Goal: Book appointment/travel/reservation

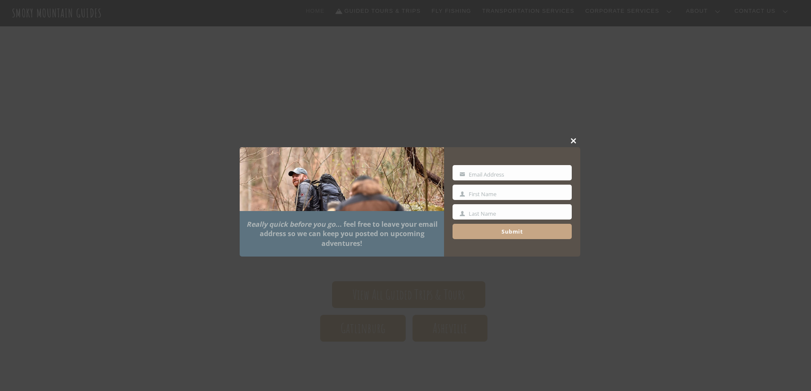
click at [573, 140] on span at bounding box center [574, 140] width 13 height 5
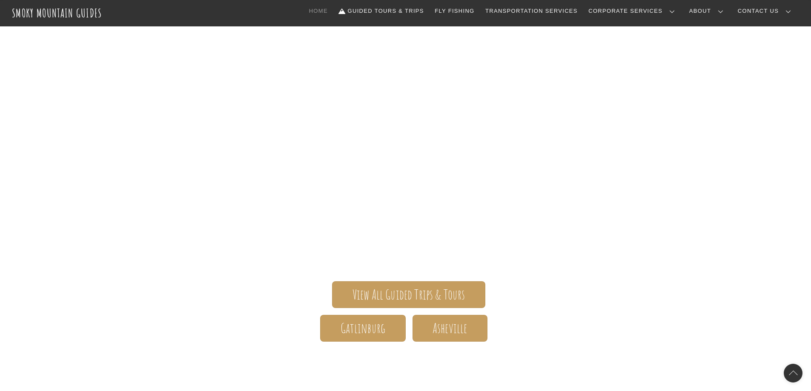
scroll to position [85, 0]
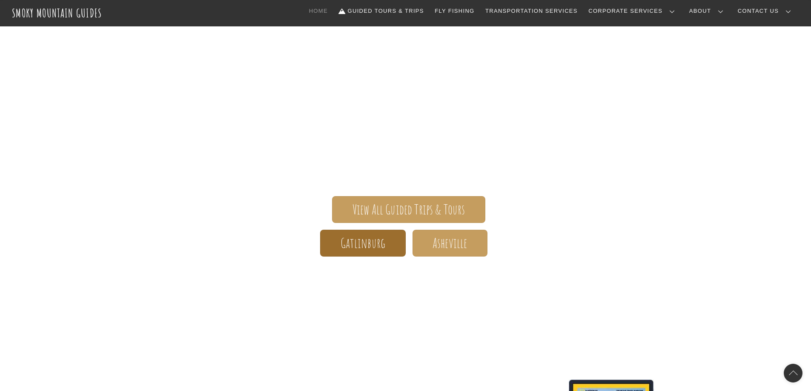
click at [374, 241] on span "Gatlinburg" at bounding box center [363, 243] width 45 height 9
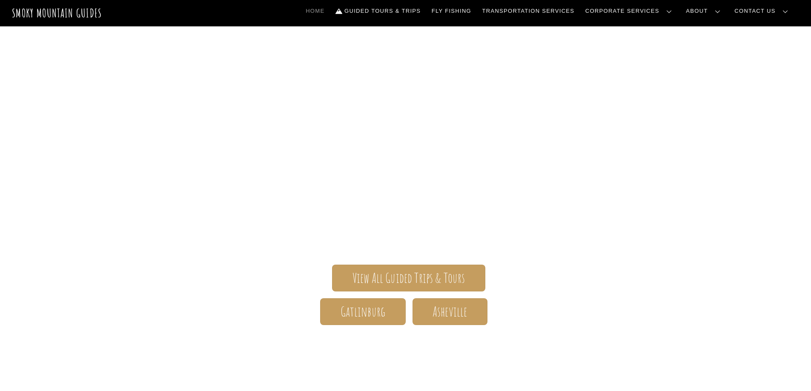
scroll to position [0, 0]
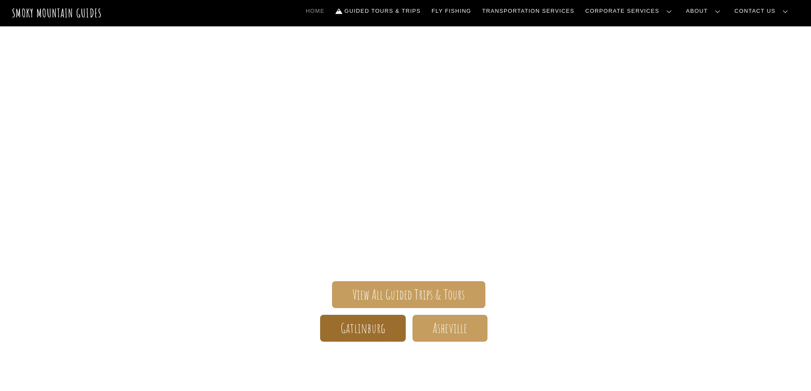
click at [354, 332] on span "Gatlinburg" at bounding box center [363, 328] width 45 height 9
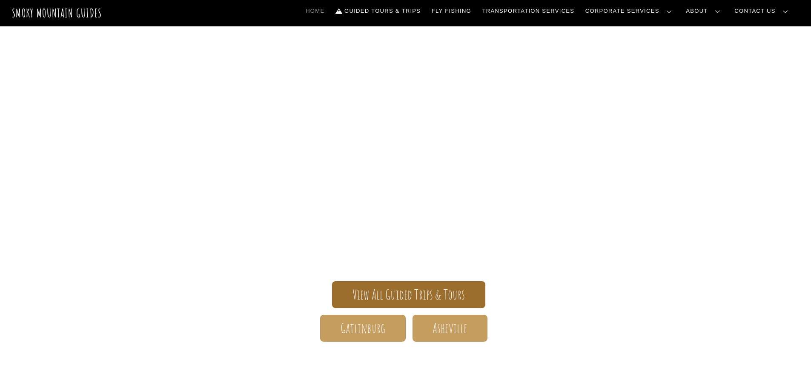
click at [401, 290] on span "View All Guided Trips & Tours" at bounding box center [409, 294] width 113 height 9
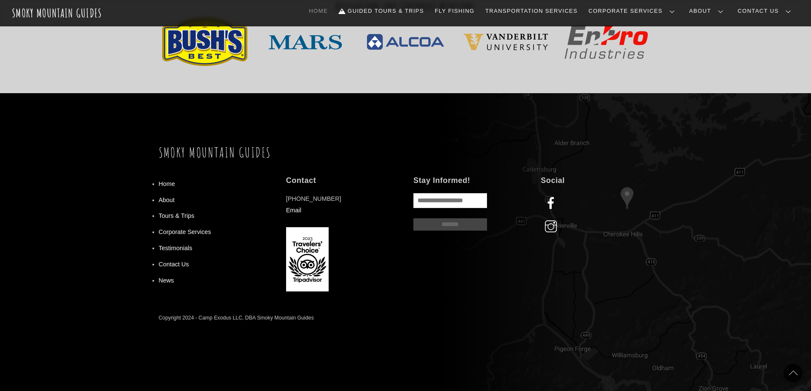
scroll to position [1062, 0]
click at [181, 216] on link "Tours & Trips" at bounding box center [177, 215] width 36 height 7
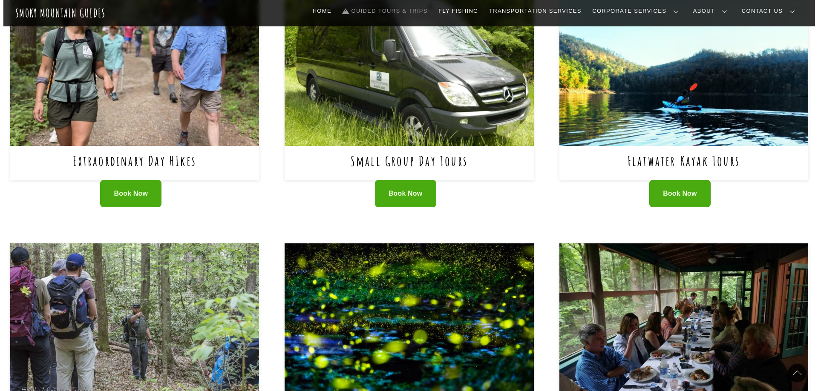
scroll to position [469, 0]
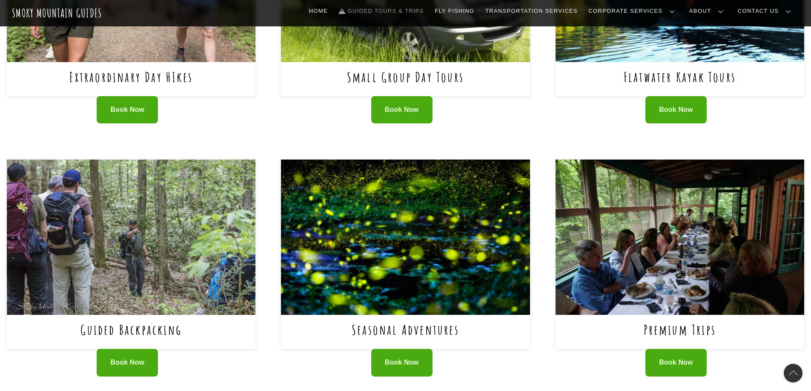
click at [686, 68] on link "Flatwater Kayak Tours" at bounding box center [680, 76] width 112 height 17
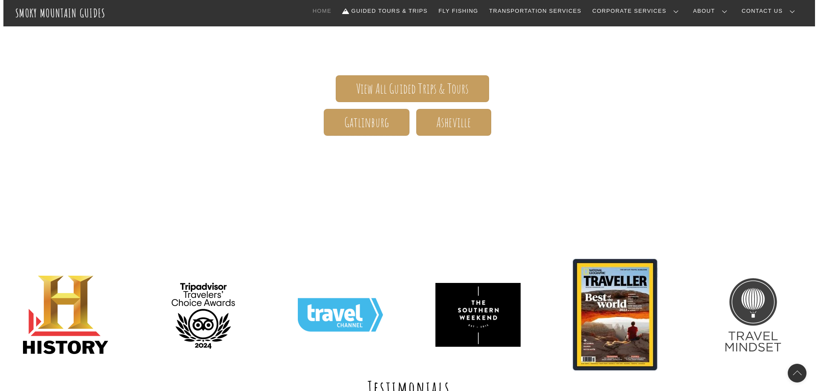
scroll to position [170, 0]
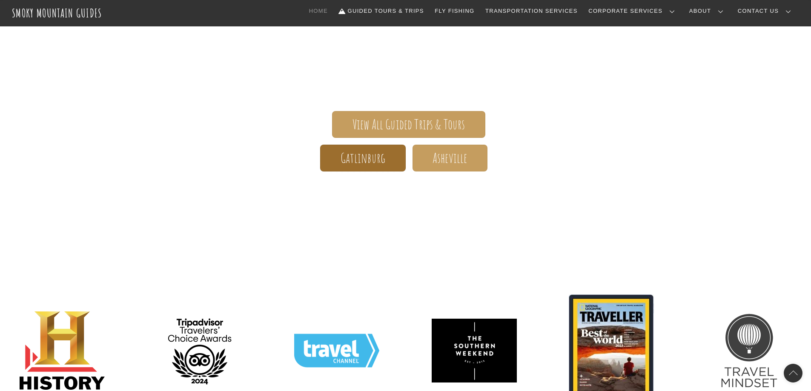
click at [359, 156] on span "Gatlinburg" at bounding box center [363, 158] width 45 height 9
